Goal: Transaction & Acquisition: Register for event/course

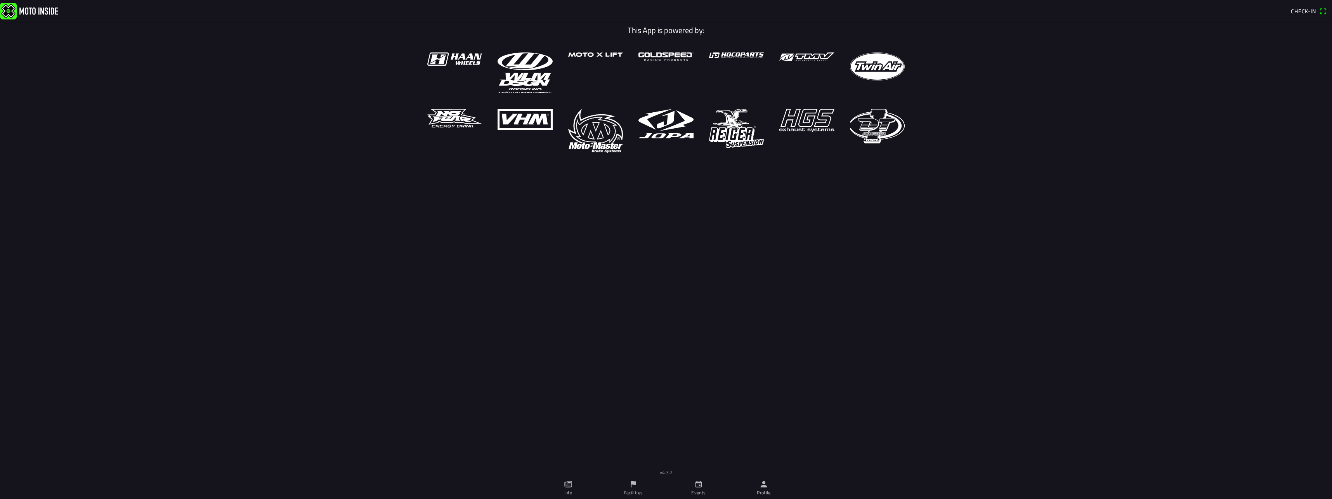
click at [701, 490] on ion-label "Events" at bounding box center [698, 492] width 14 height 7
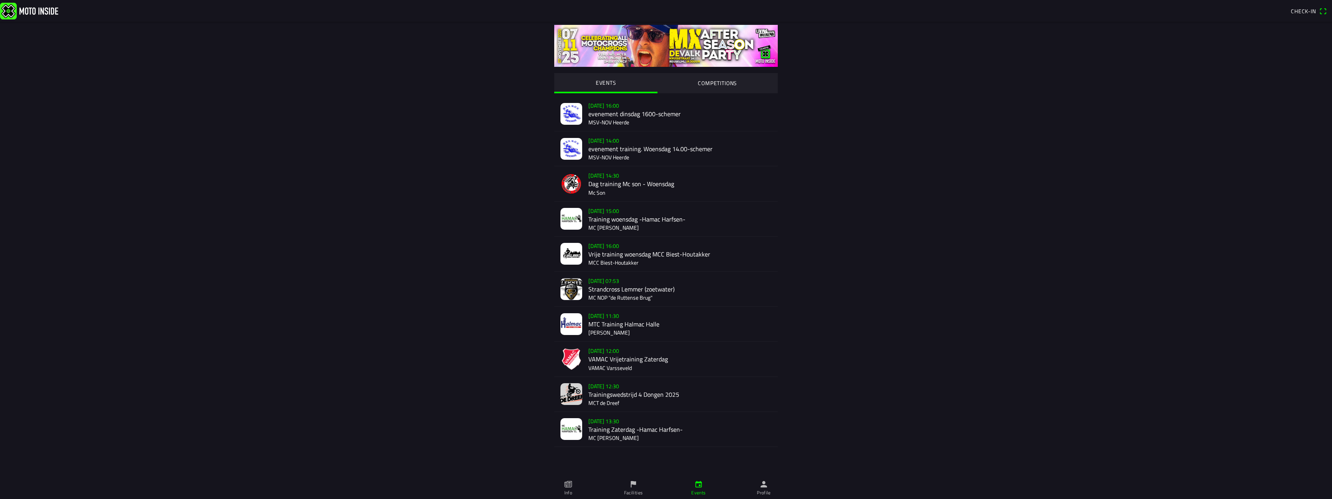
click at [572, 482] on icon "paper" at bounding box center [568, 483] width 9 height 9
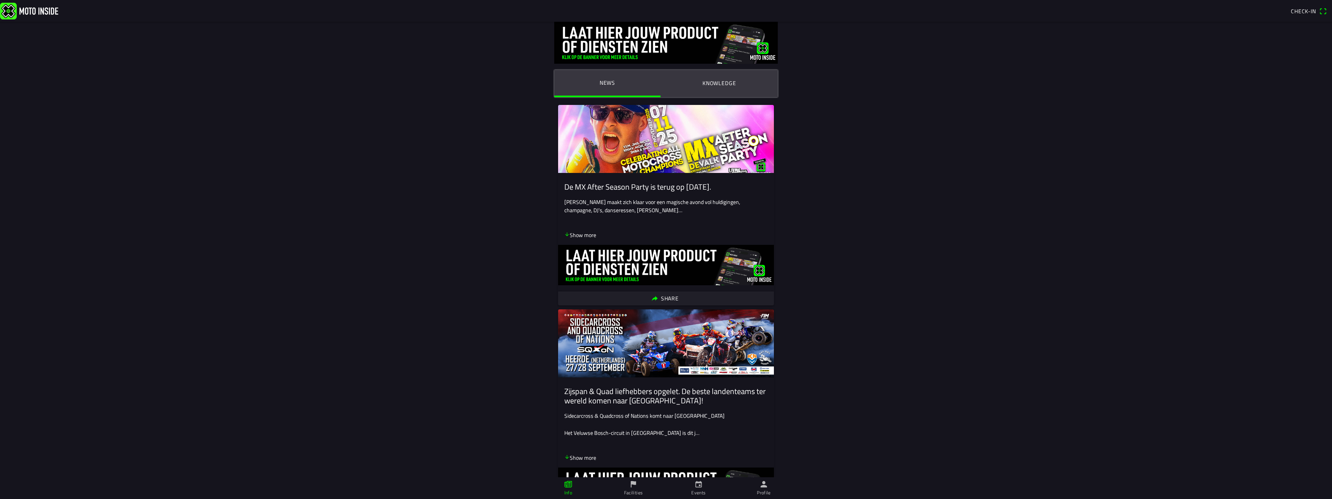
click at [692, 483] on link "Events" at bounding box center [698, 488] width 65 height 22
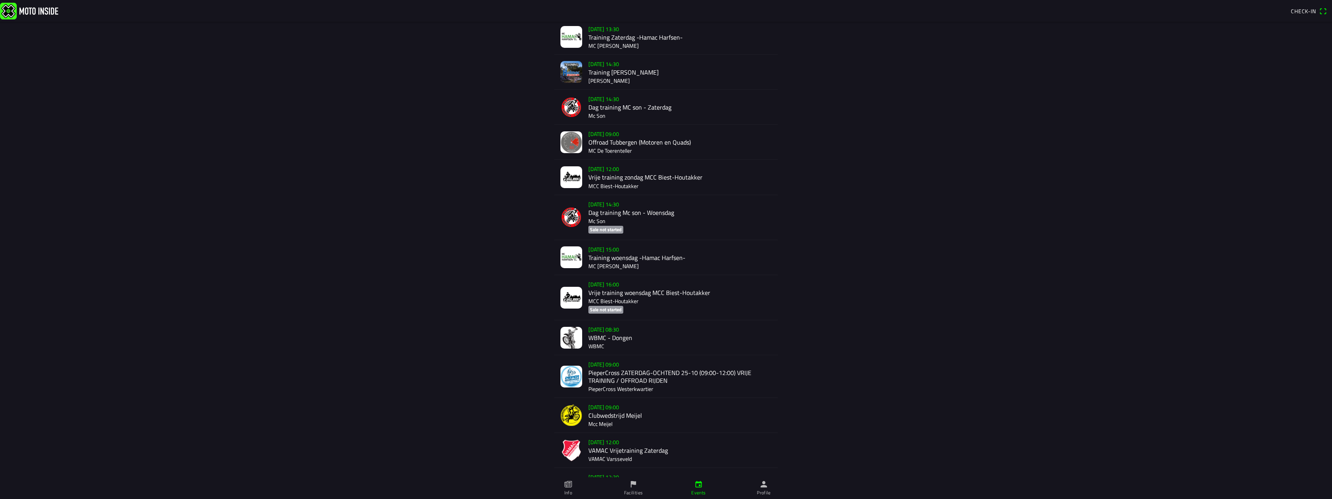
scroll to position [390, 0]
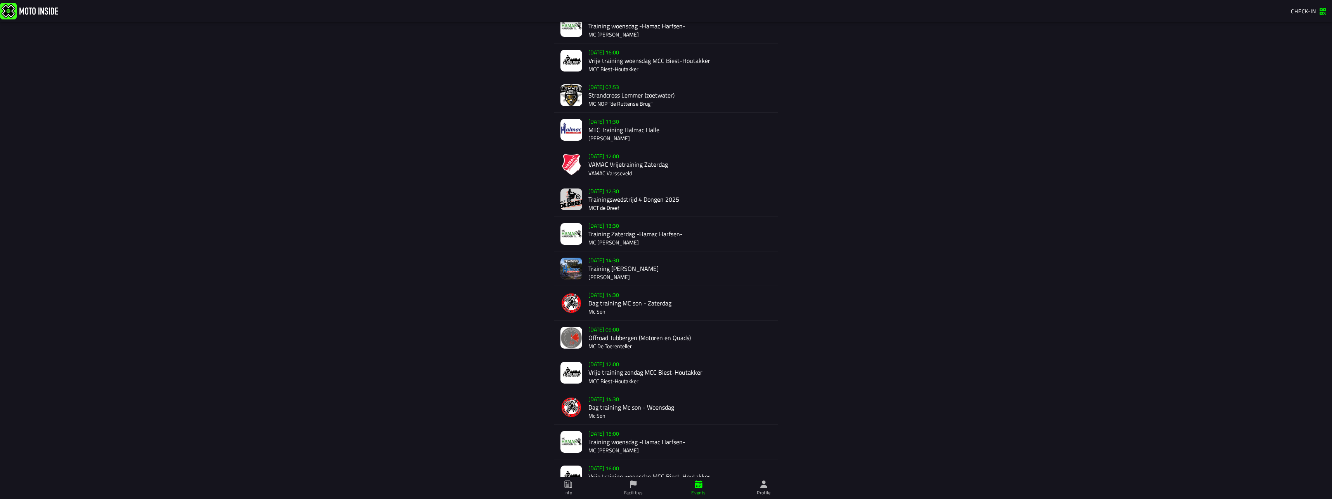
scroll to position [270, 0]
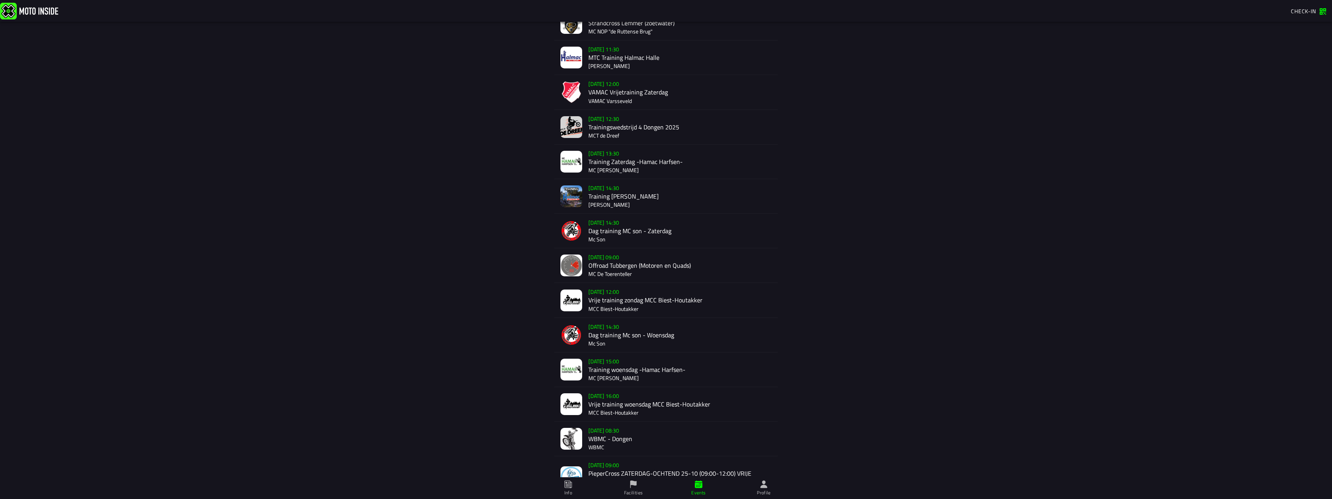
click at [626, 269] on div "[DATE] 09:00 Offroad Tubbergen (Motoren en Quads) MC De Toerenteller" at bounding box center [680, 265] width 183 height 34
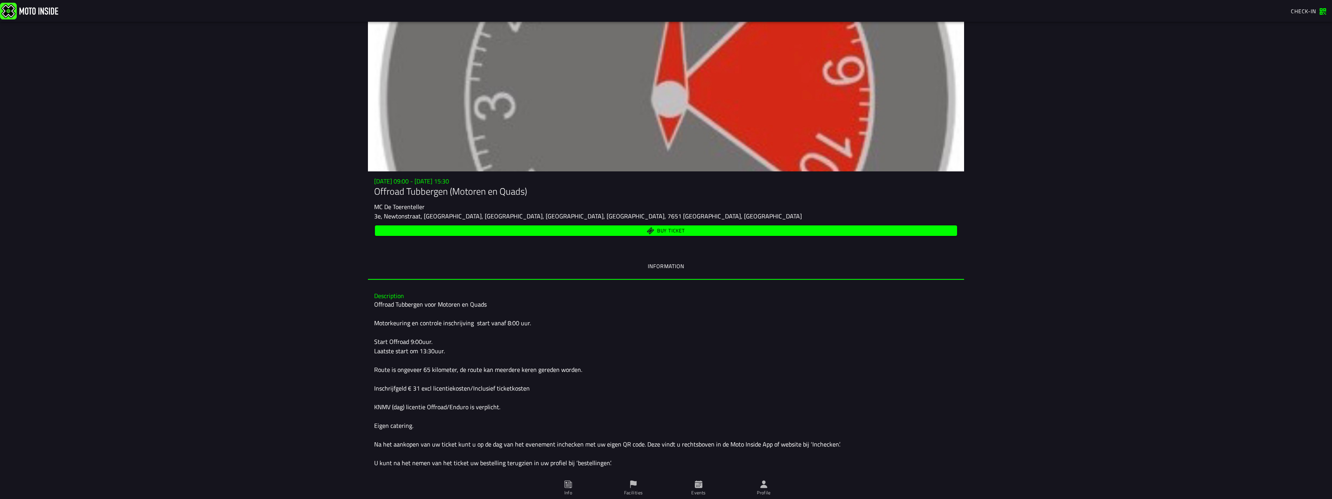
scroll to position [50, 0]
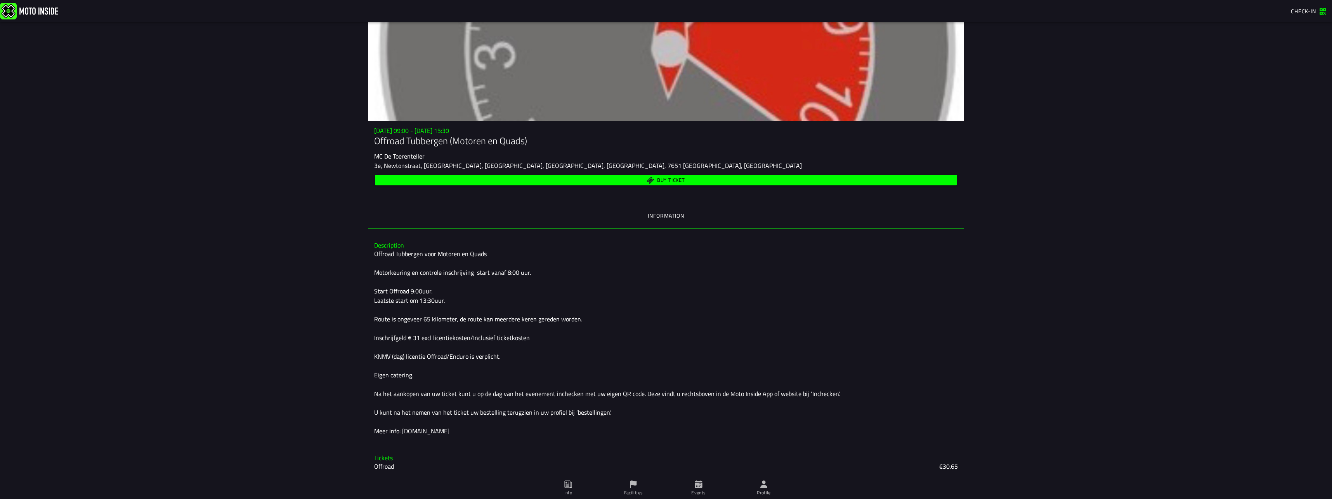
drag, startPoint x: 463, startPoint y: 394, endPoint x: 540, endPoint y: 405, distance: 77.3
click at [539, 405] on div "Offroad Tubbergen voor Motoren en Quads Motorkeuring en controle inschrijving s…" at bounding box center [666, 342] width 584 height 186
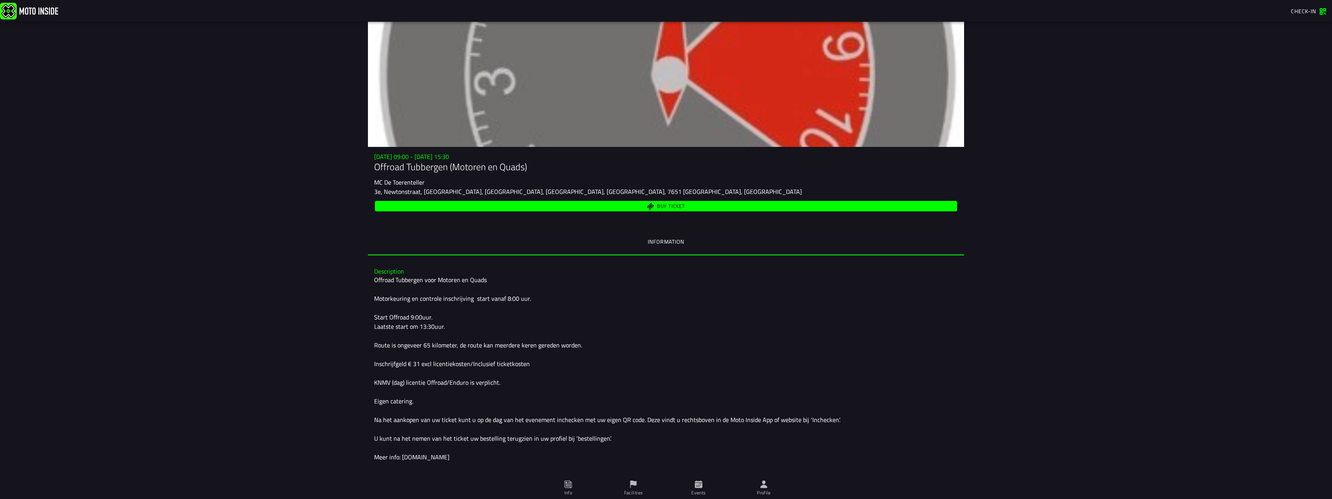
scroll to position [0, 0]
